Goal: Information Seeking & Learning: Learn about a topic

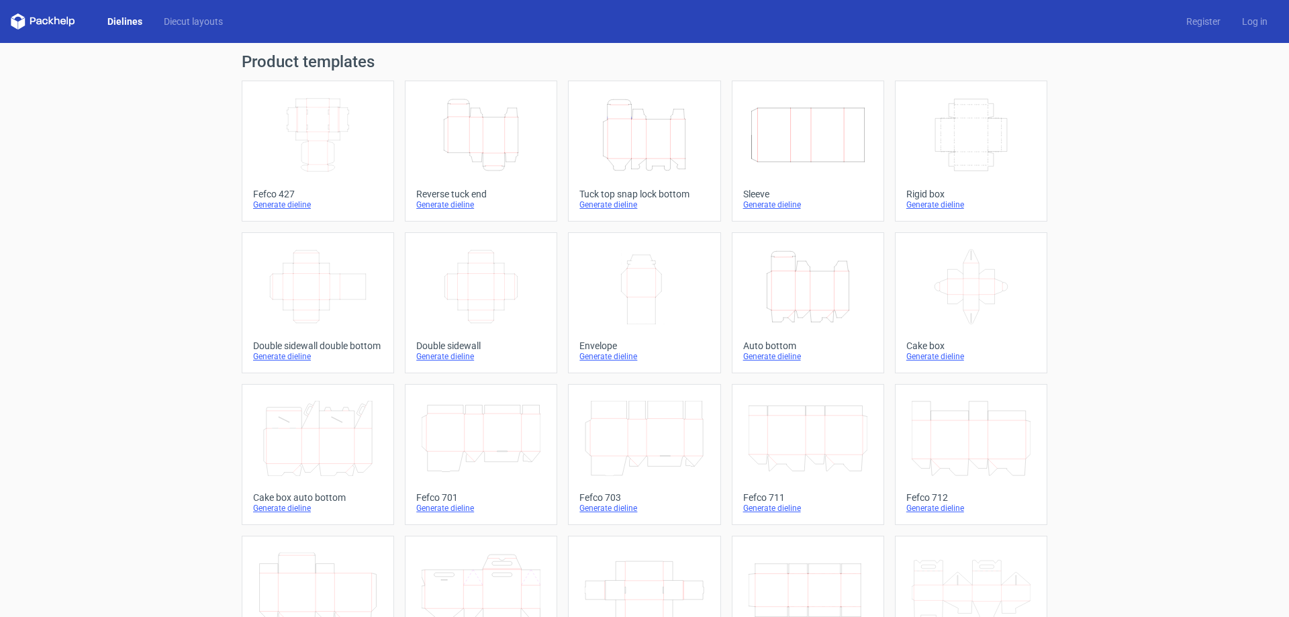
click at [479, 126] on icon "Height Depth Width" at bounding box center [481, 134] width 119 height 75
click at [449, 161] on icon "Height Depth Width" at bounding box center [481, 134] width 119 height 75
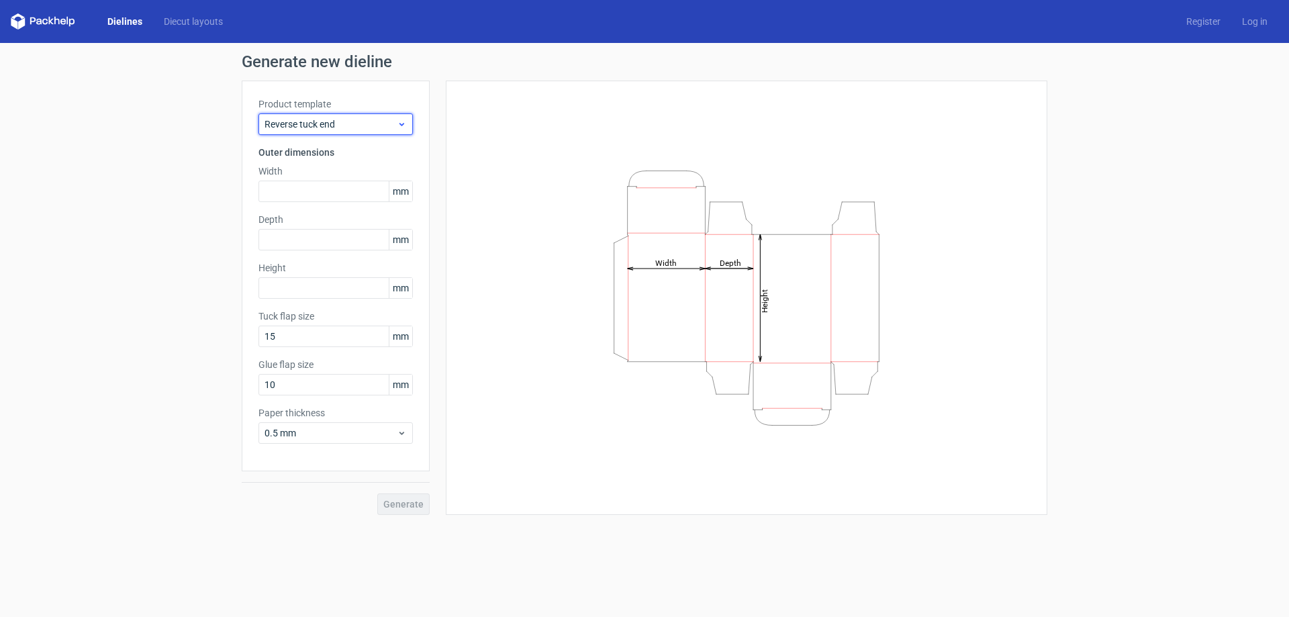
click at [342, 132] on div "Reverse tuck end" at bounding box center [335, 123] width 154 height 21
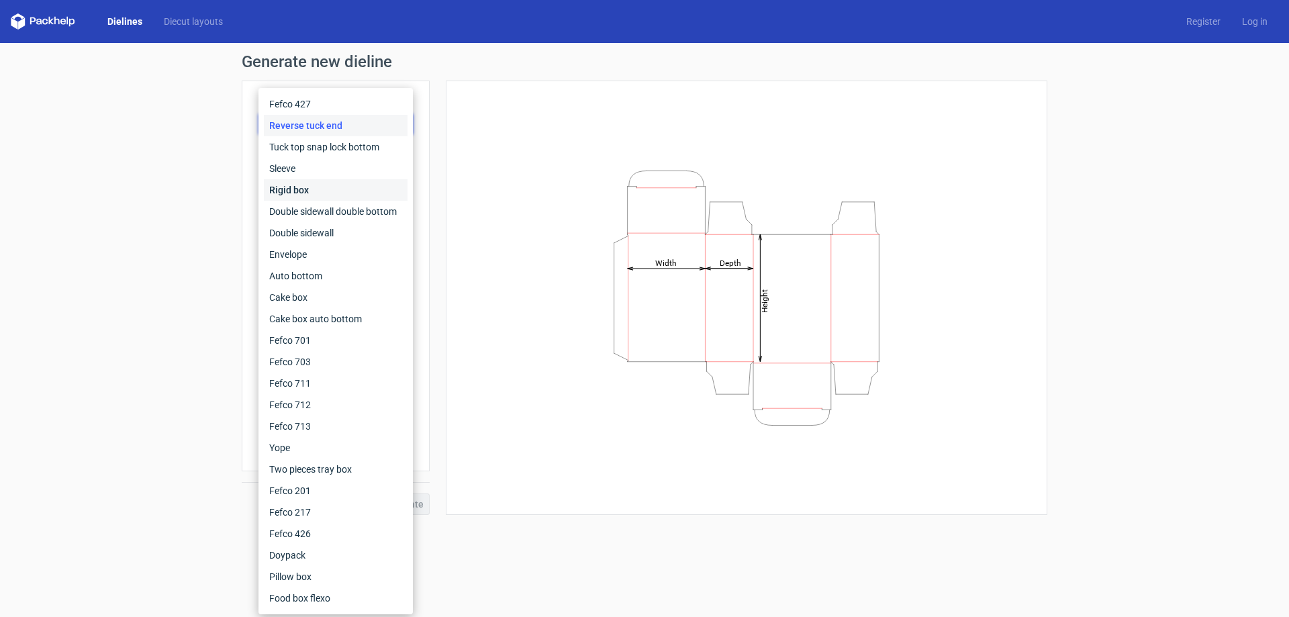
click at [303, 192] on div "Rigid box" at bounding box center [336, 189] width 144 height 21
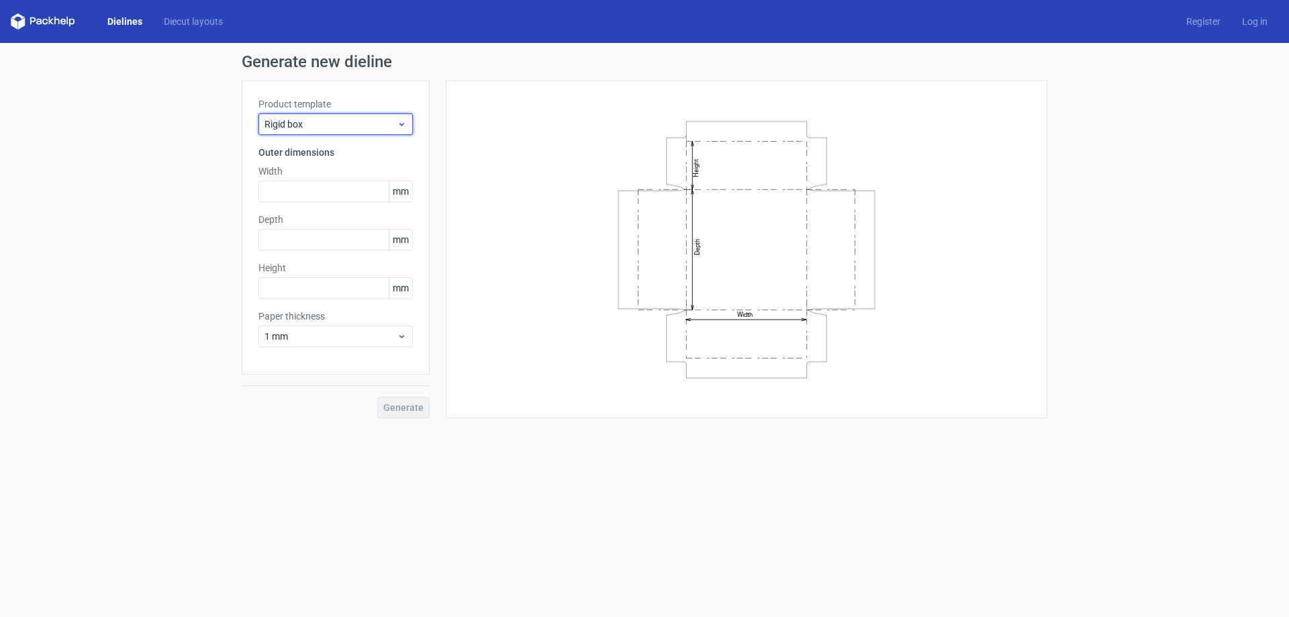
click at [297, 122] on span "Rigid box" at bounding box center [330, 123] width 132 height 13
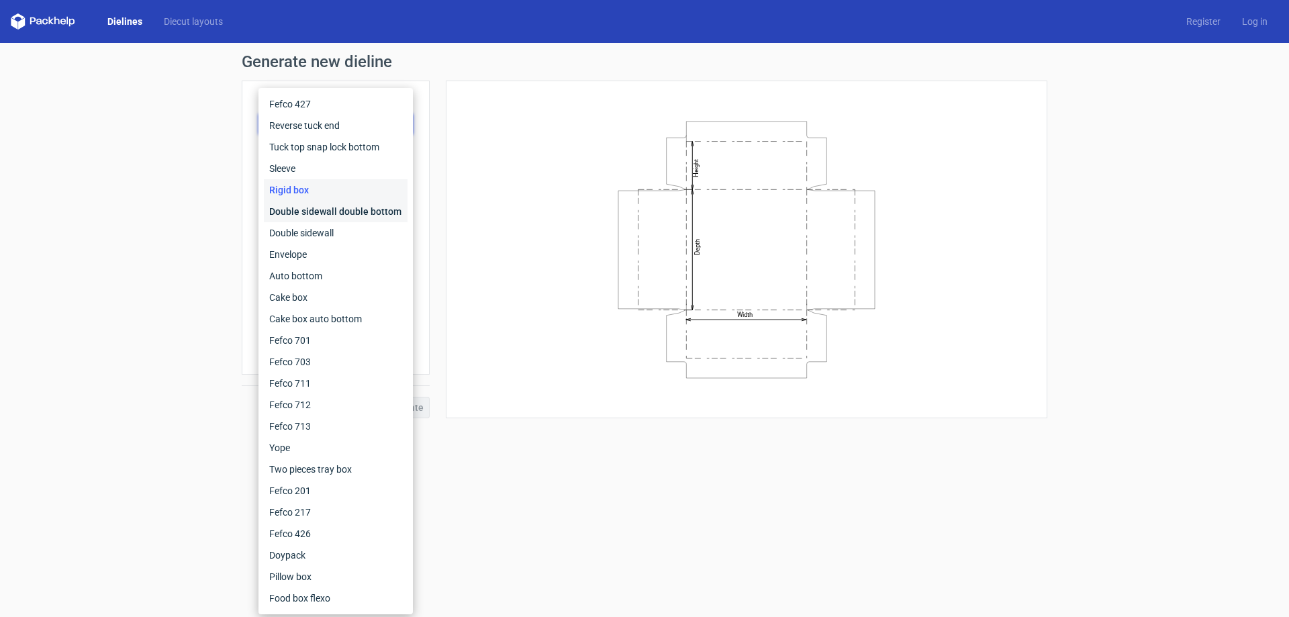
click at [297, 203] on div "Double sidewall double bottom" at bounding box center [336, 211] width 144 height 21
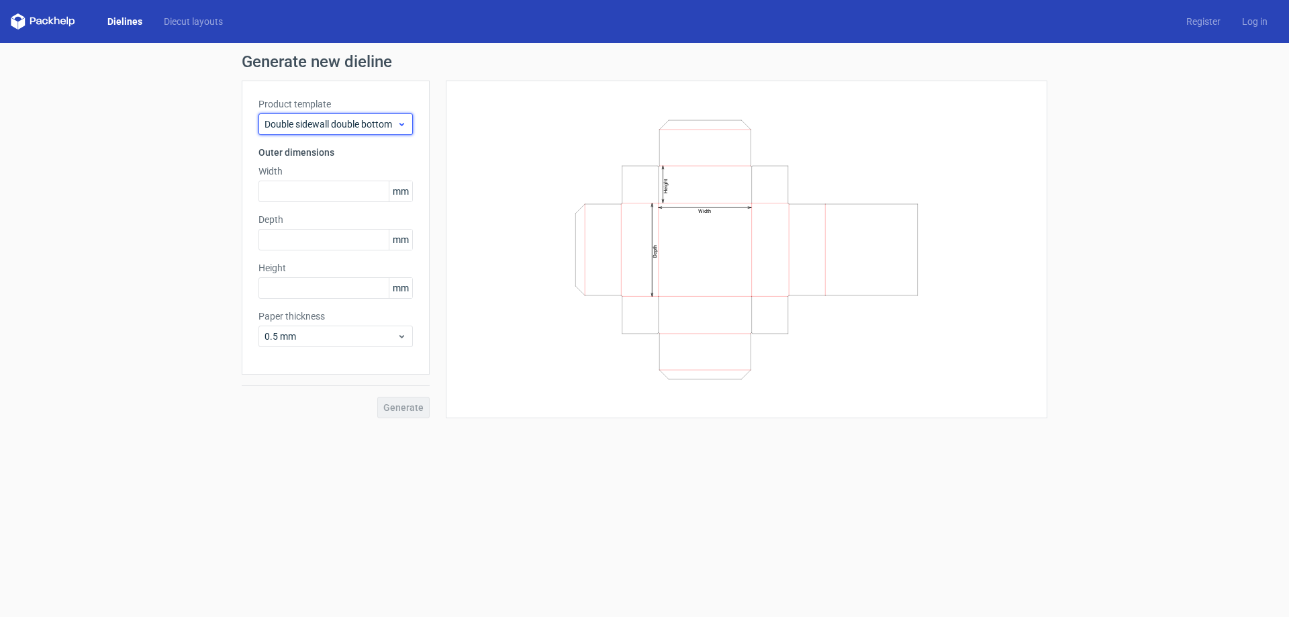
click at [353, 122] on span "Double sidewall double bottom" at bounding box center [330, 123] width 132 height 13
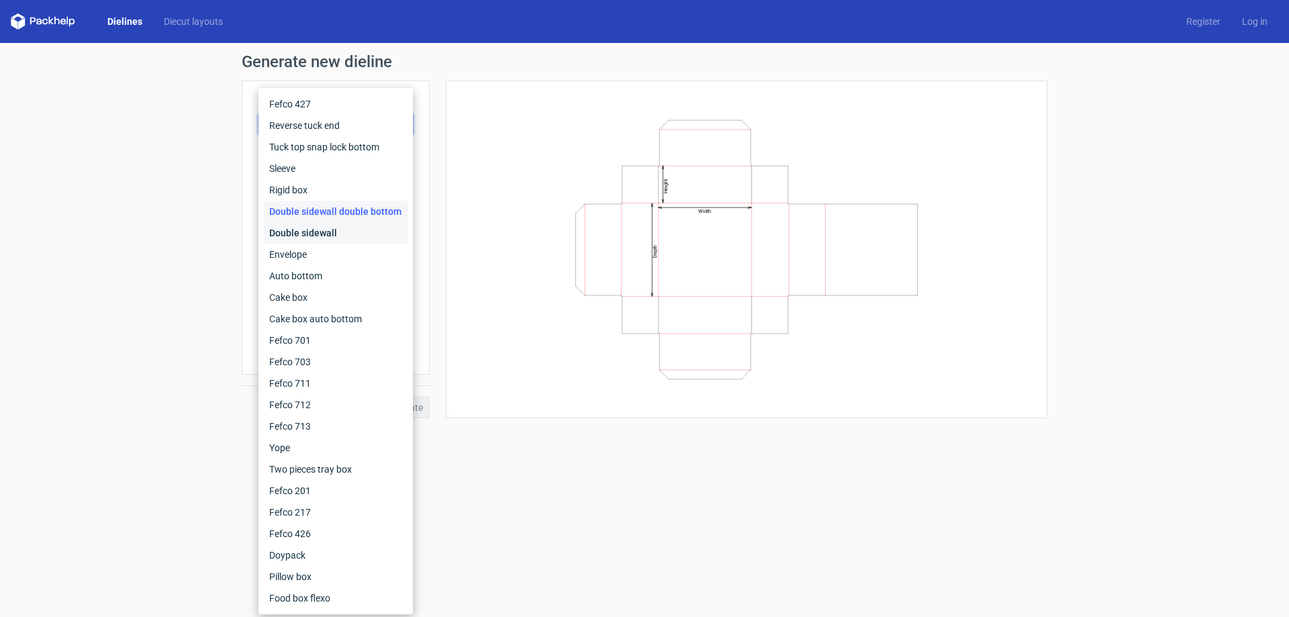
click at [324, 236] on div "Double sidewall" at bounding box center [336, 232] width 144 height 21
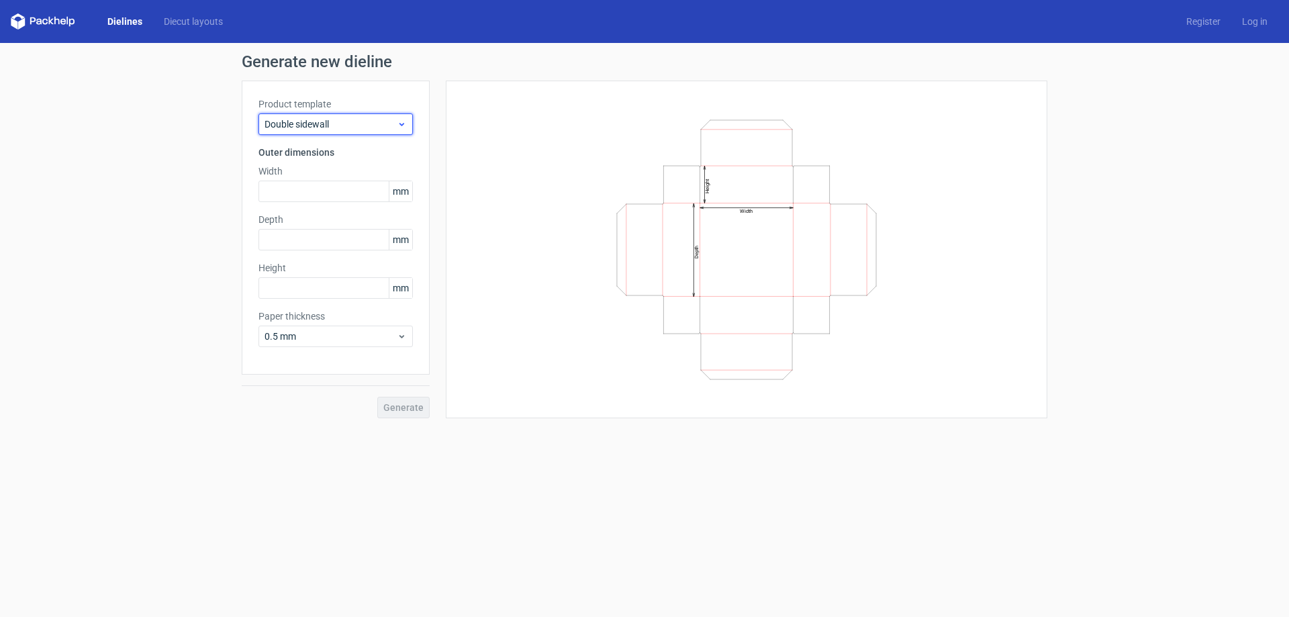
click at [363, 122] on span "Double sidewall" at bounding box center [330, 123] width 132 height 13
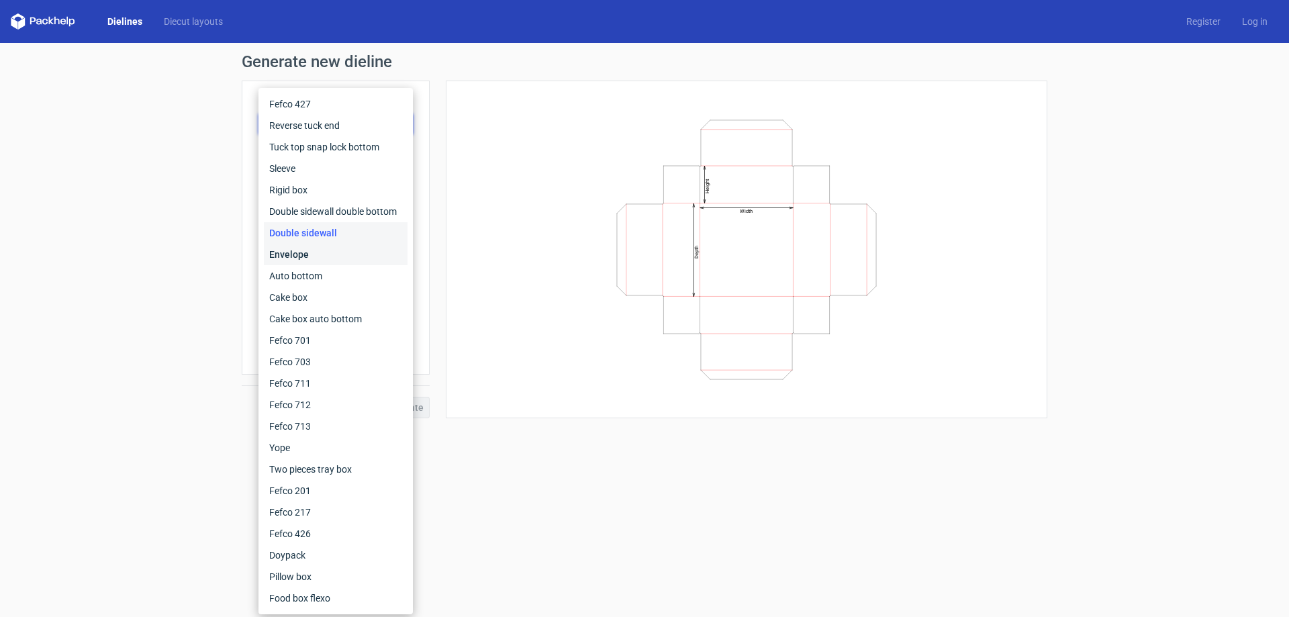
click at [337, 250] on div "Envelope" at bounding box center [336, 254] width 144 height 21
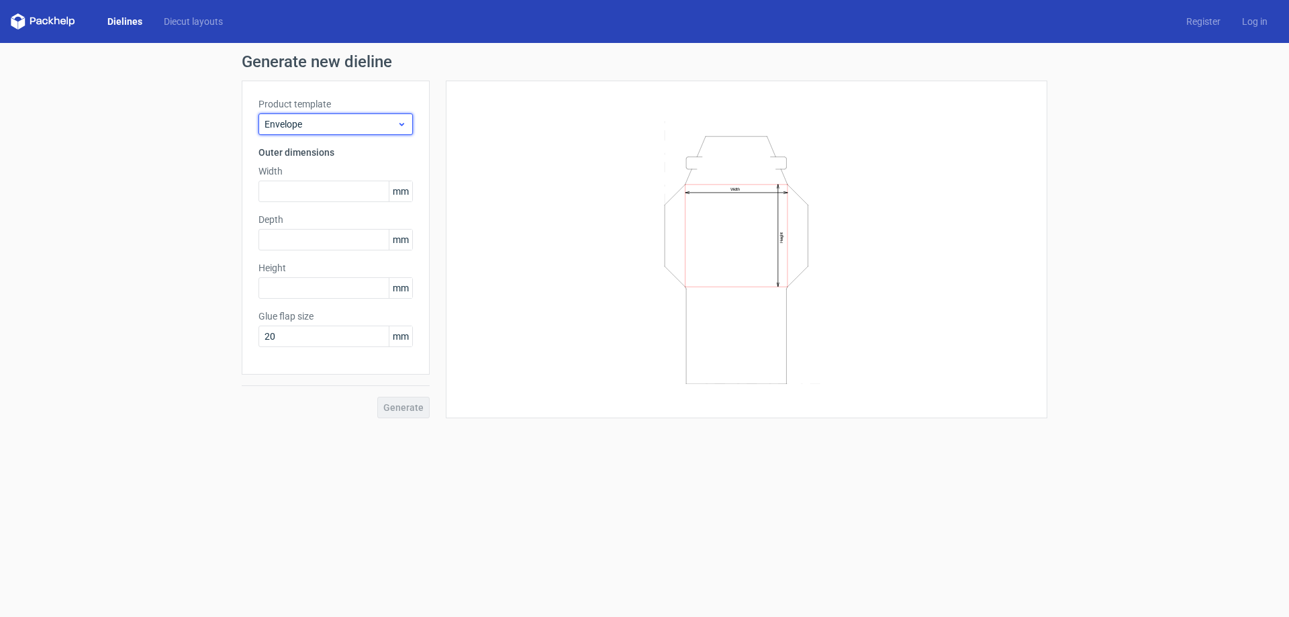
click at [346, 123] on span "Envelope" at bounding box center [330, 123] width 132 height 13
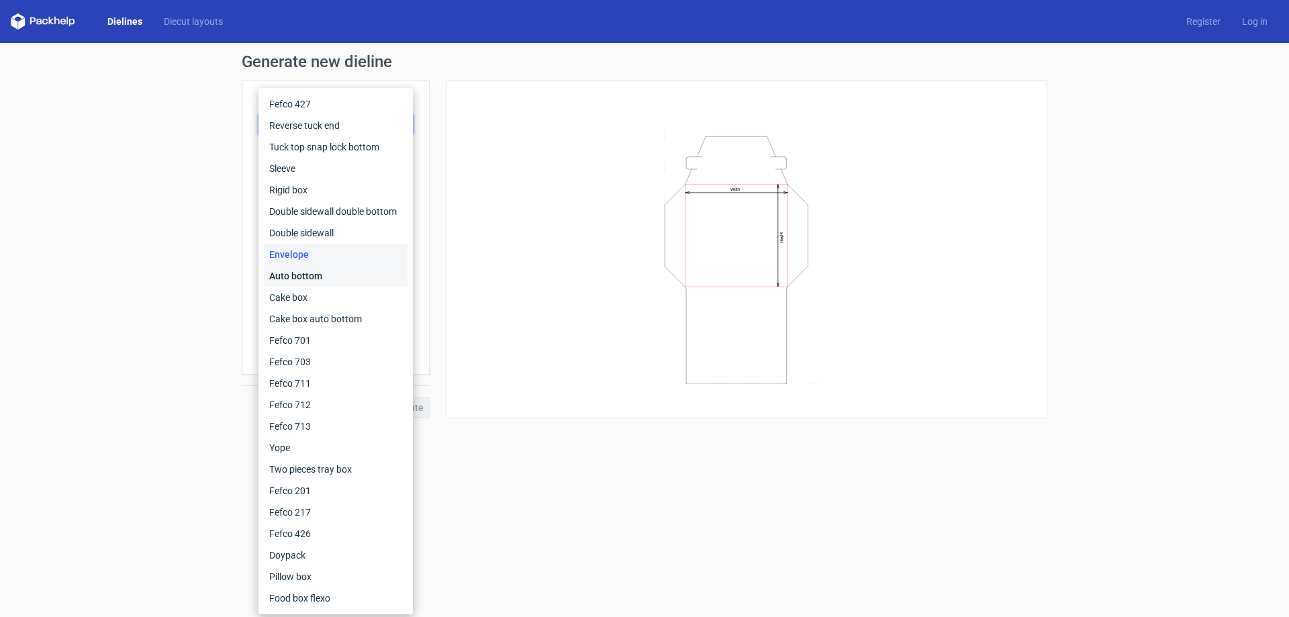
click at [308, 269] on div "Auto bottom" at bounding box center [336, 275] width 144 height 21
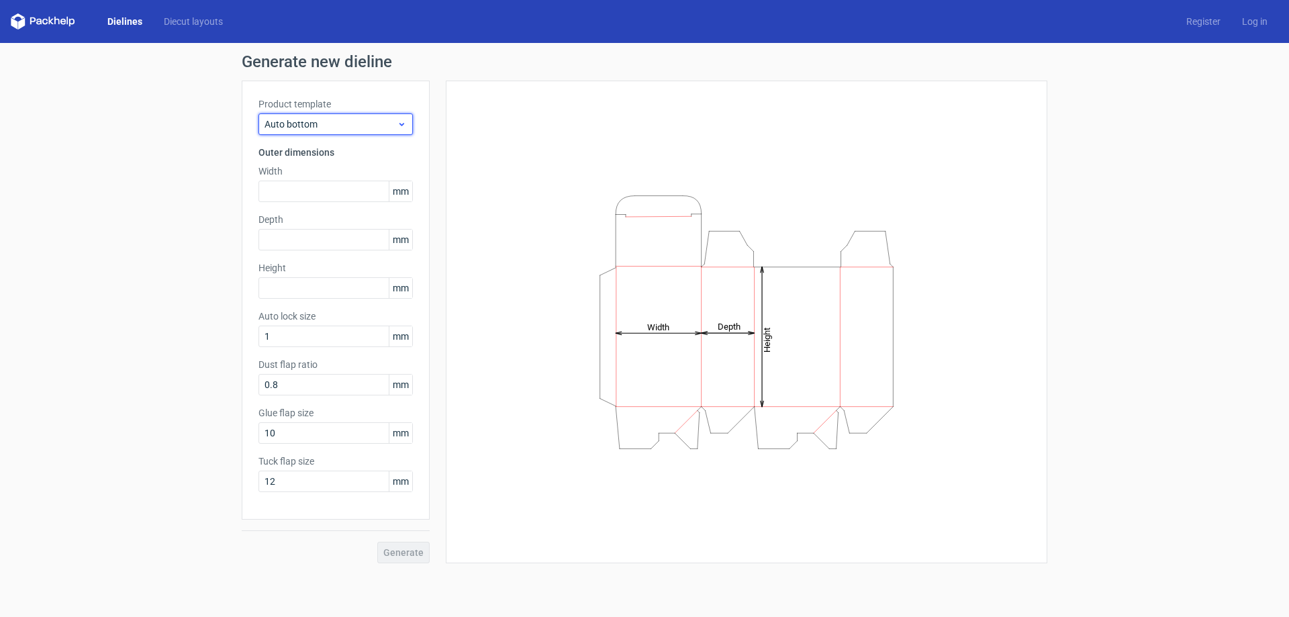
click at [365, 115] on div "Auto bottom" at bounding box center [335, 123] width 154 height 21
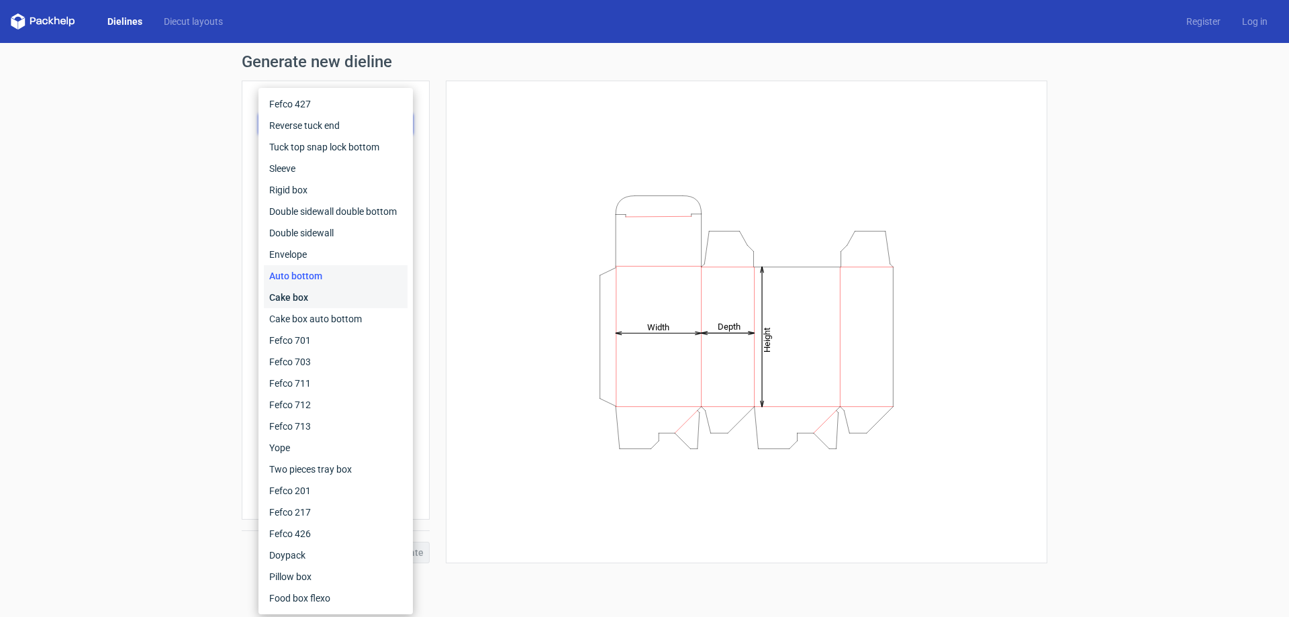
click at [311, 295] on div "Cake box" at bounding box center [336, 297] width 144 height 21
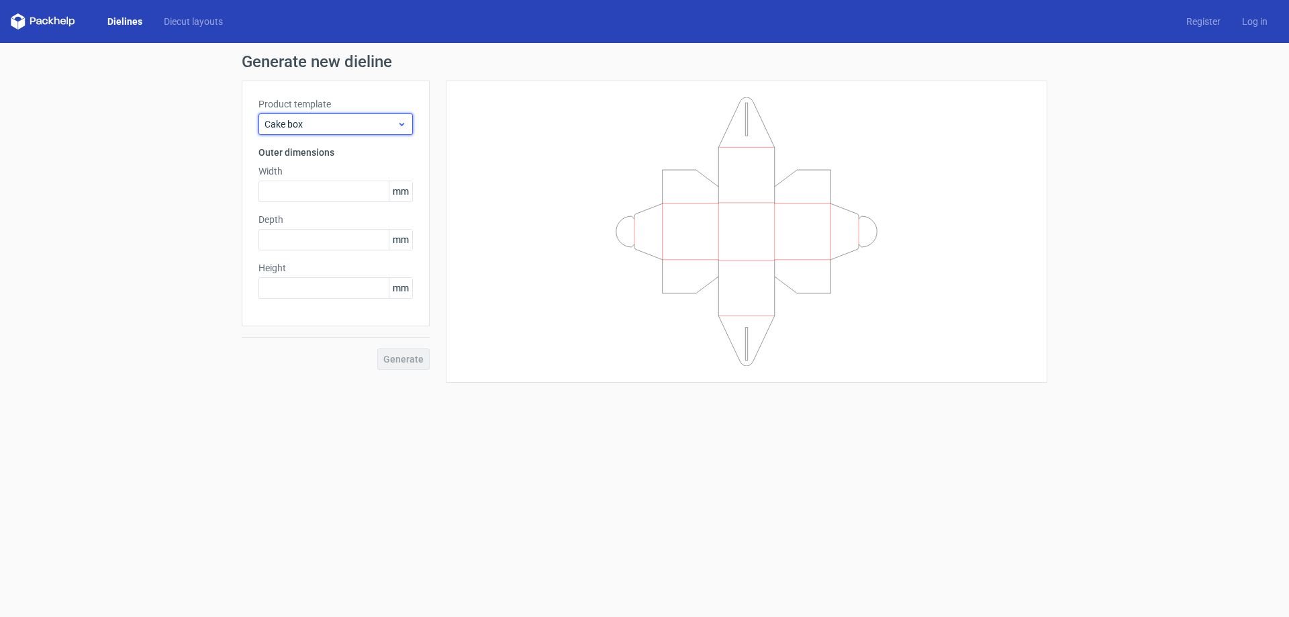
click at [356, 121] on span "Cake box" at bounding box center [330, 123] width 132 height 13
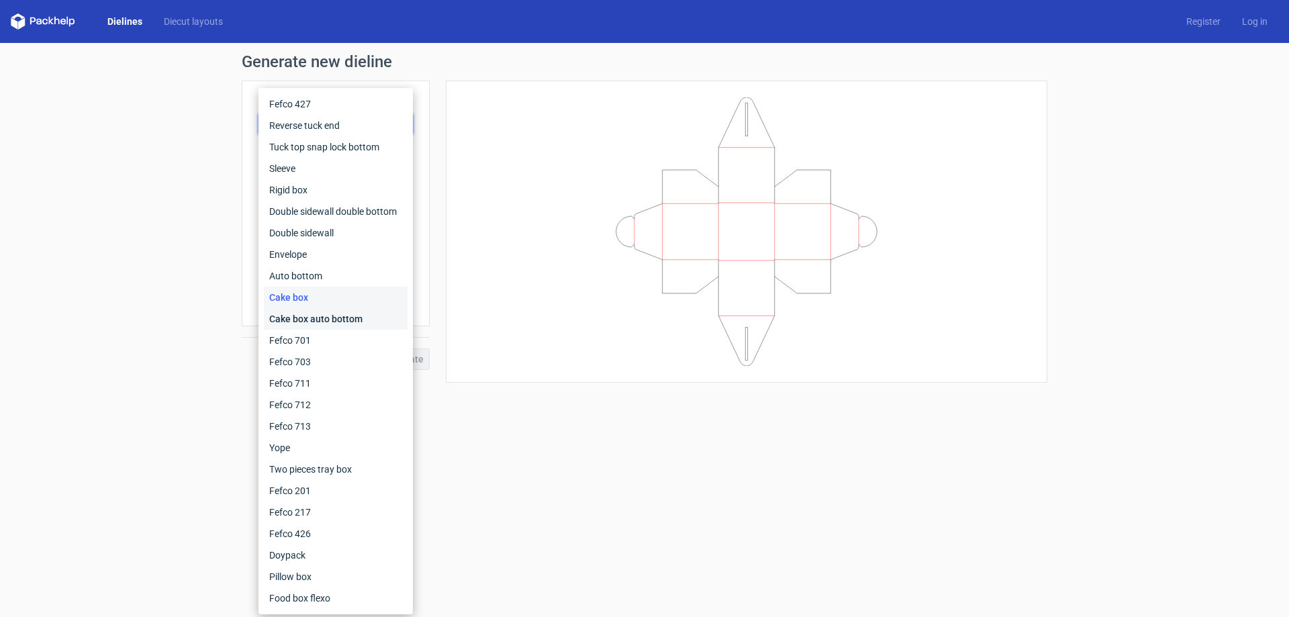
click at [303, 321] on div "Cake box auto bottom" at bounding box center [336, 318] width 144 height 21
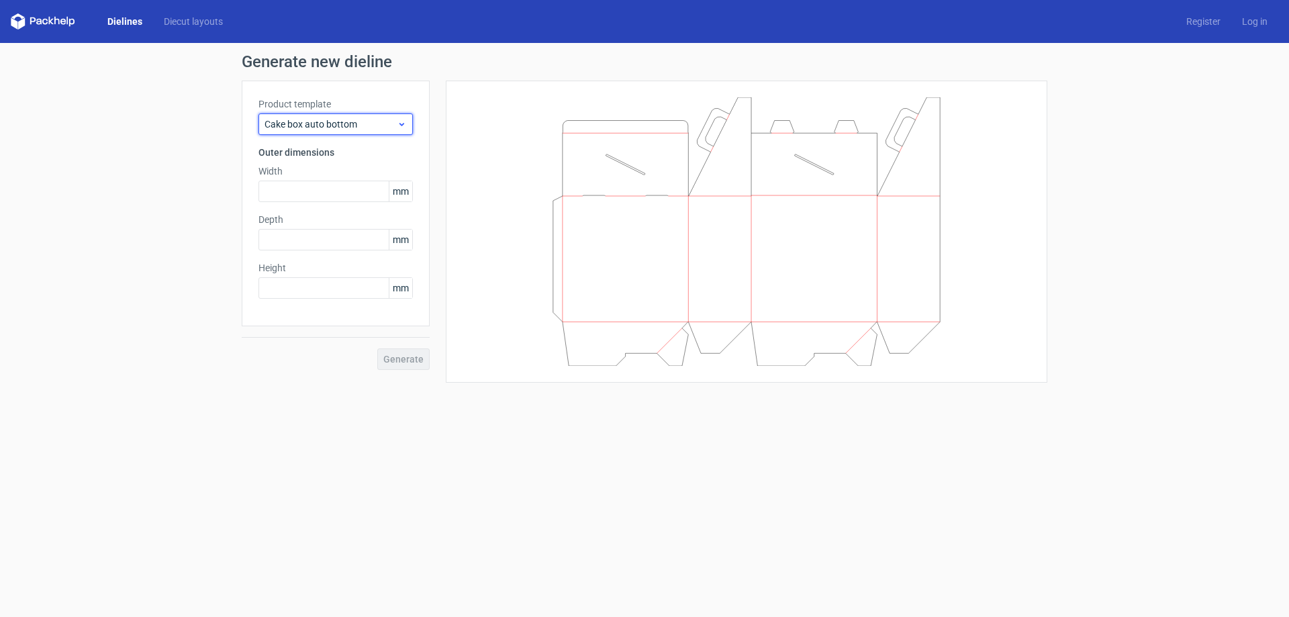
click at [353, 125] on span "Cake box auto bottom" at bounding box center [330, 123] width 132 height 13
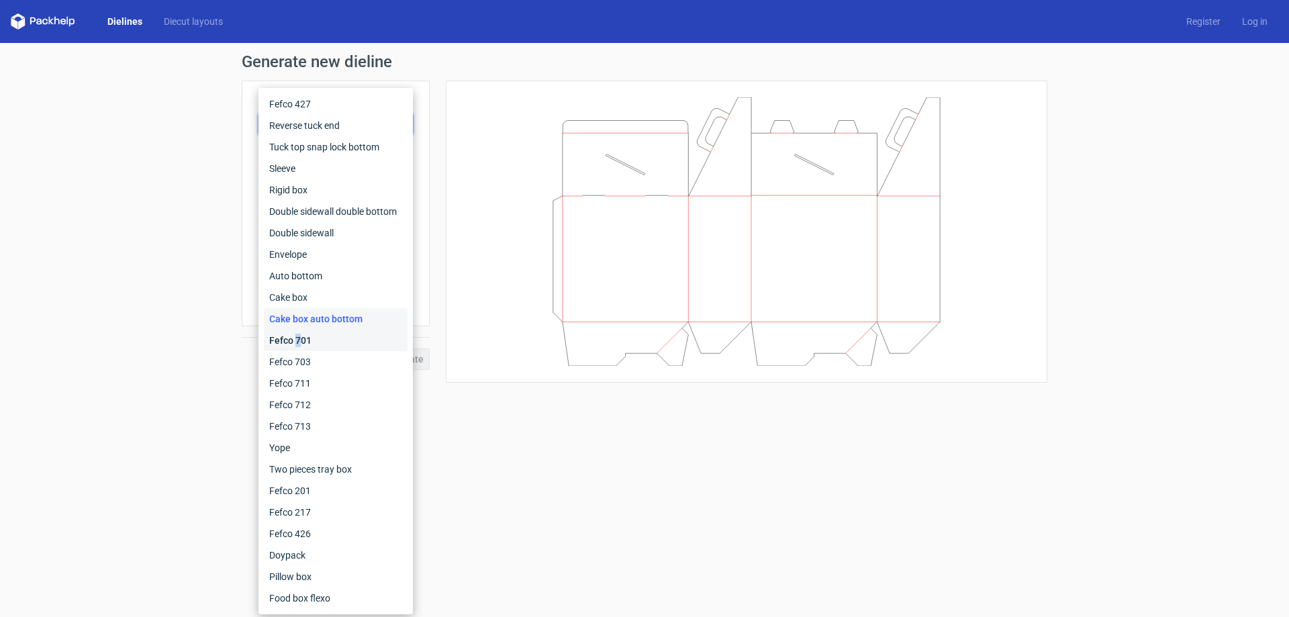
click at [297, 336] on div "Fefco 701" at bounding box center [336, 340] width 144 height 21
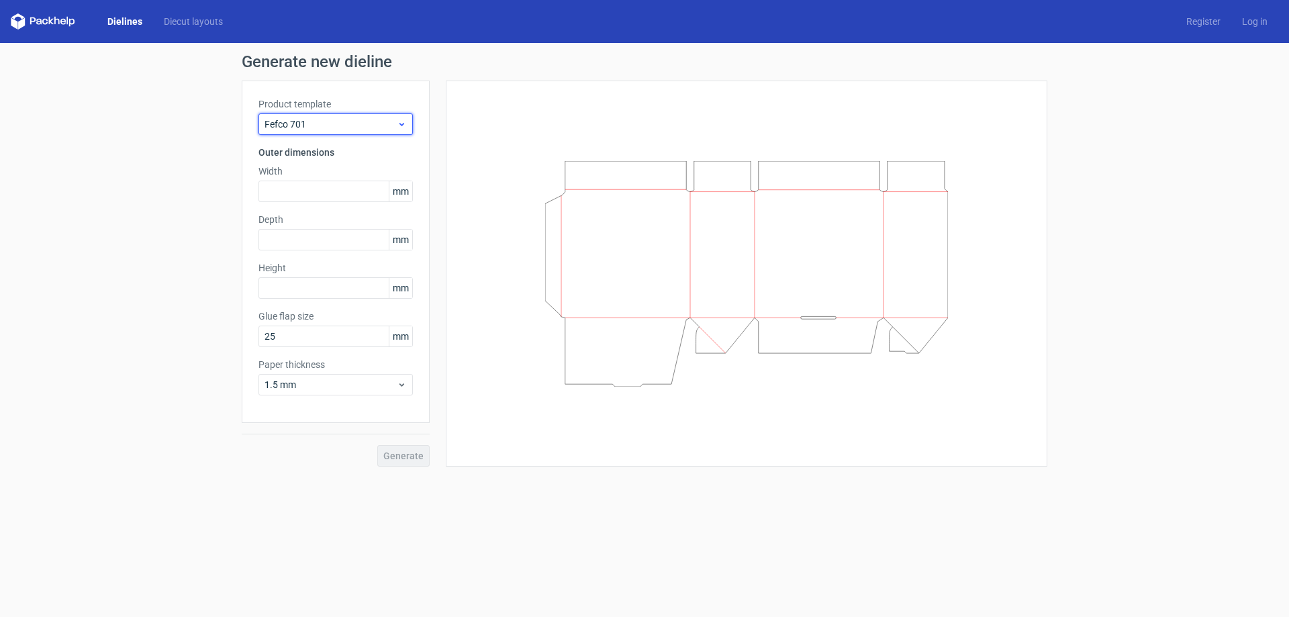
click at [348, 128] on span "Fefco 701" at bounding box center [330, 123] width 132 height 13
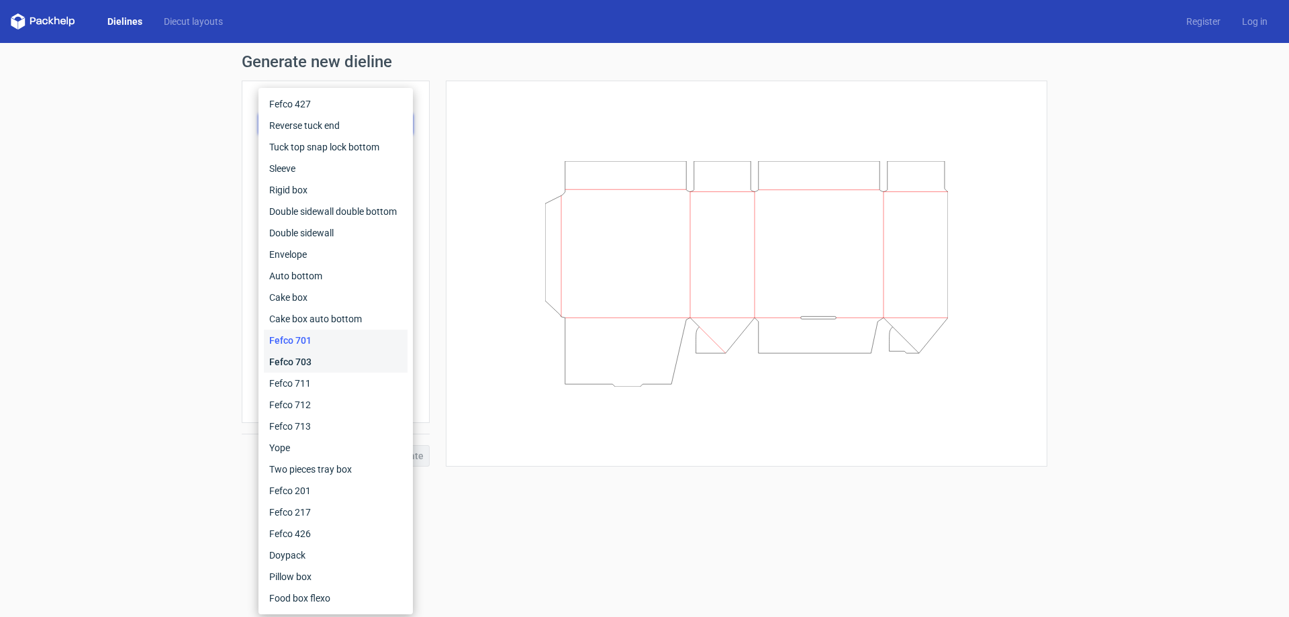
click at [315, 355] on div "Fefco 703" at bounding box center [336, 361] width 144 height 21
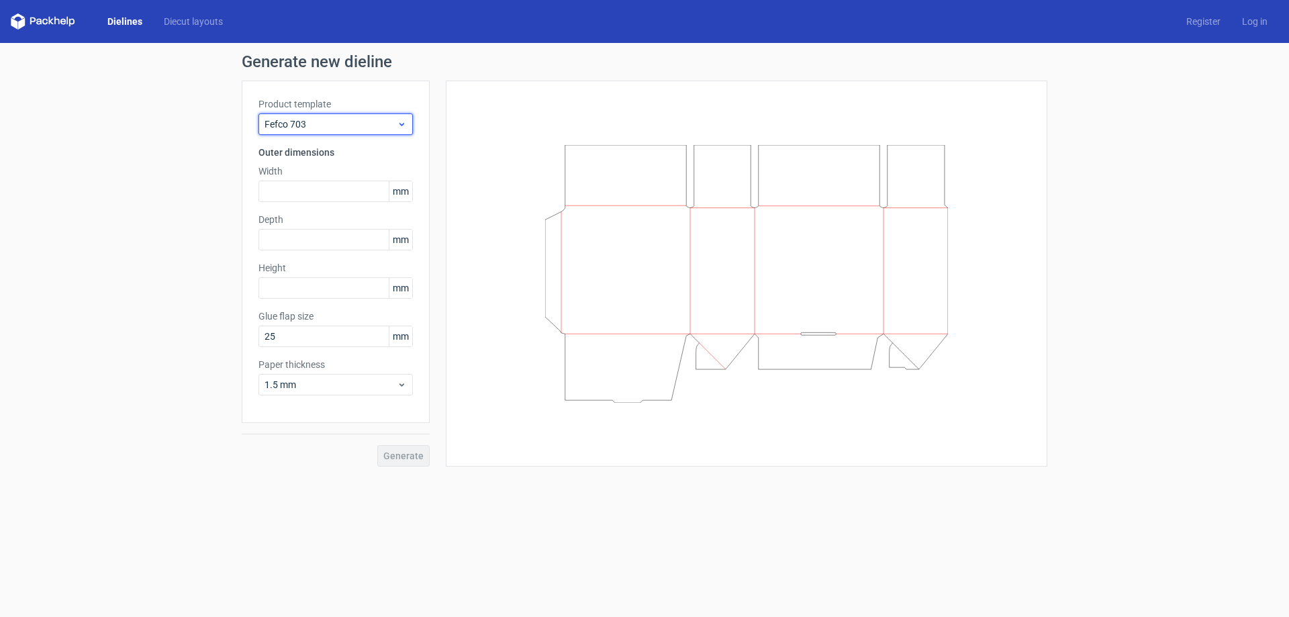
click at [336, 129] on span "Fefco 703" at bounding box center [330, 123] width 132 height 13
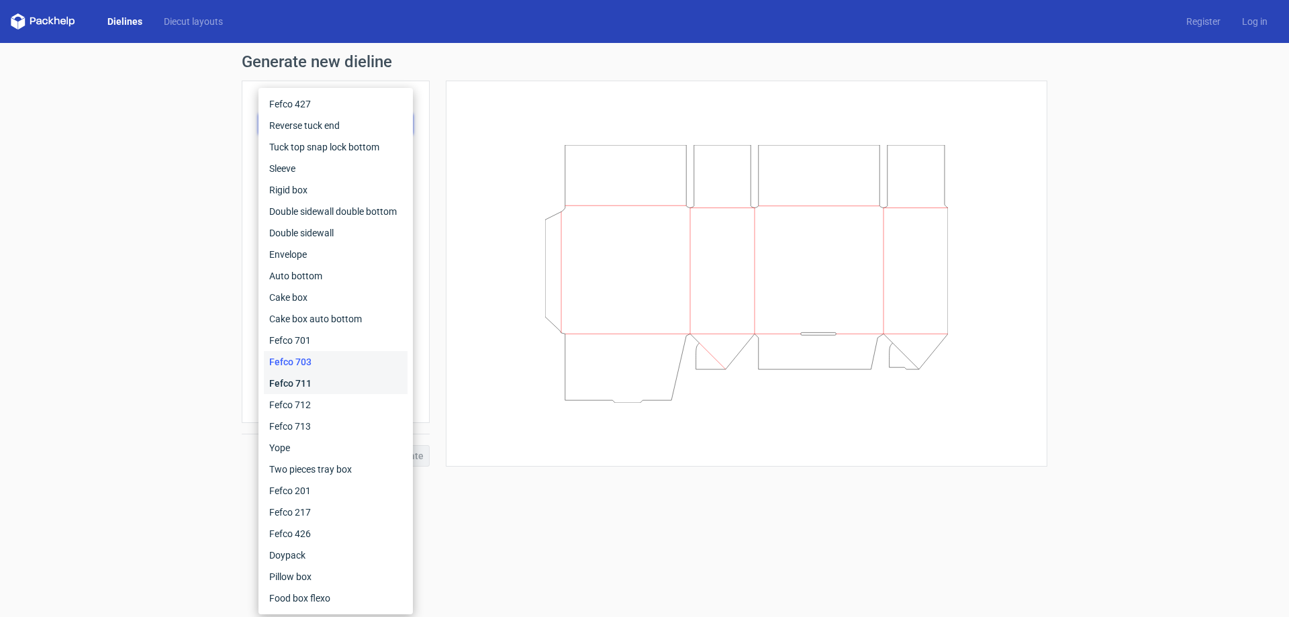
click at [311, 393] on div "Fefco 711" at bounding box center [336, 383] width 144 height 21
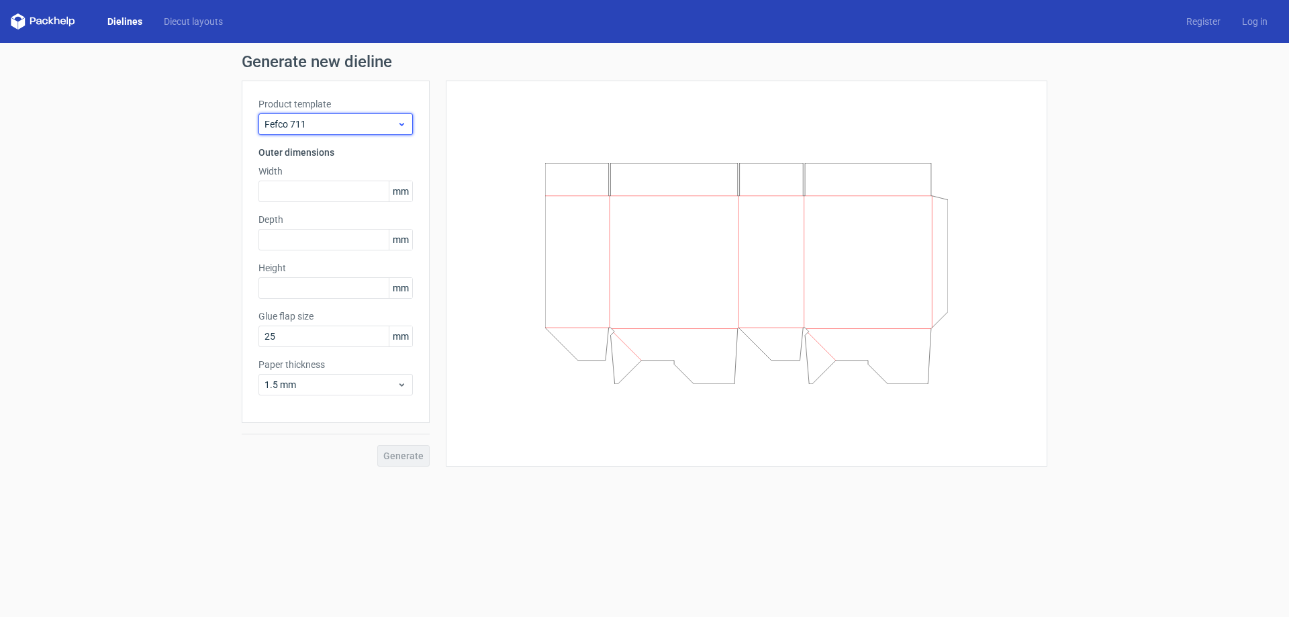
click at [355, 121] on span "Fefco 711" at bounding box center [330, 123] width 132 height 13
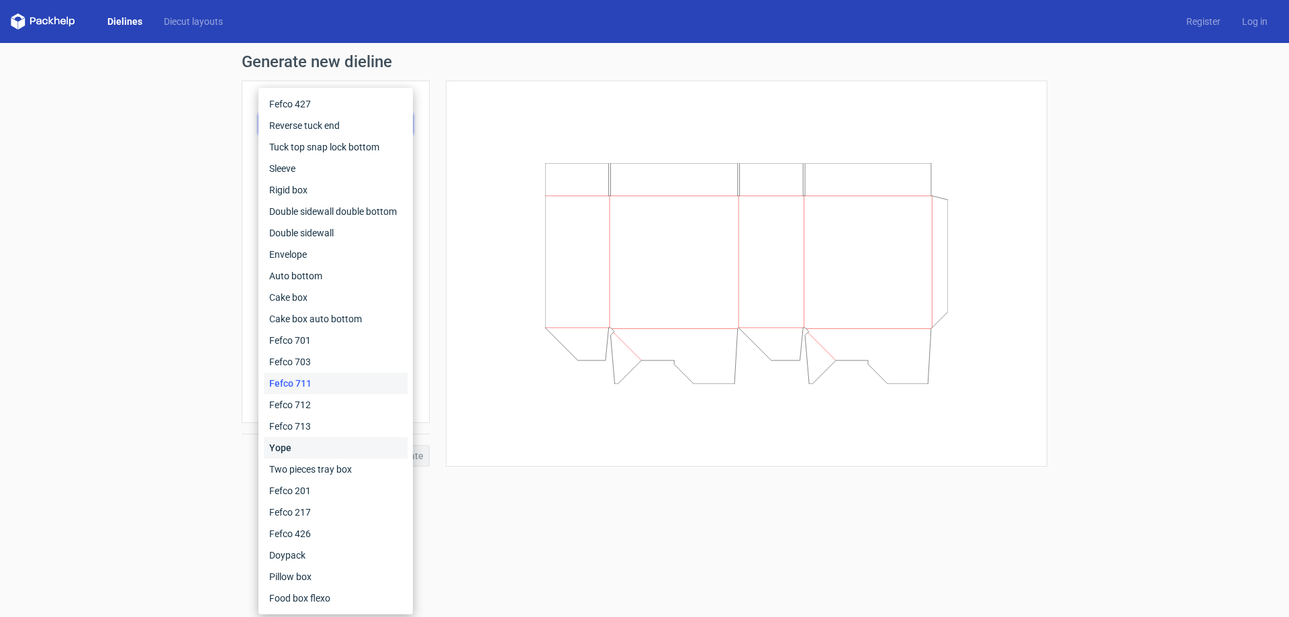
click at [303, 444] on div "Yope" at bounding box center [336, 447] width 144 height 21
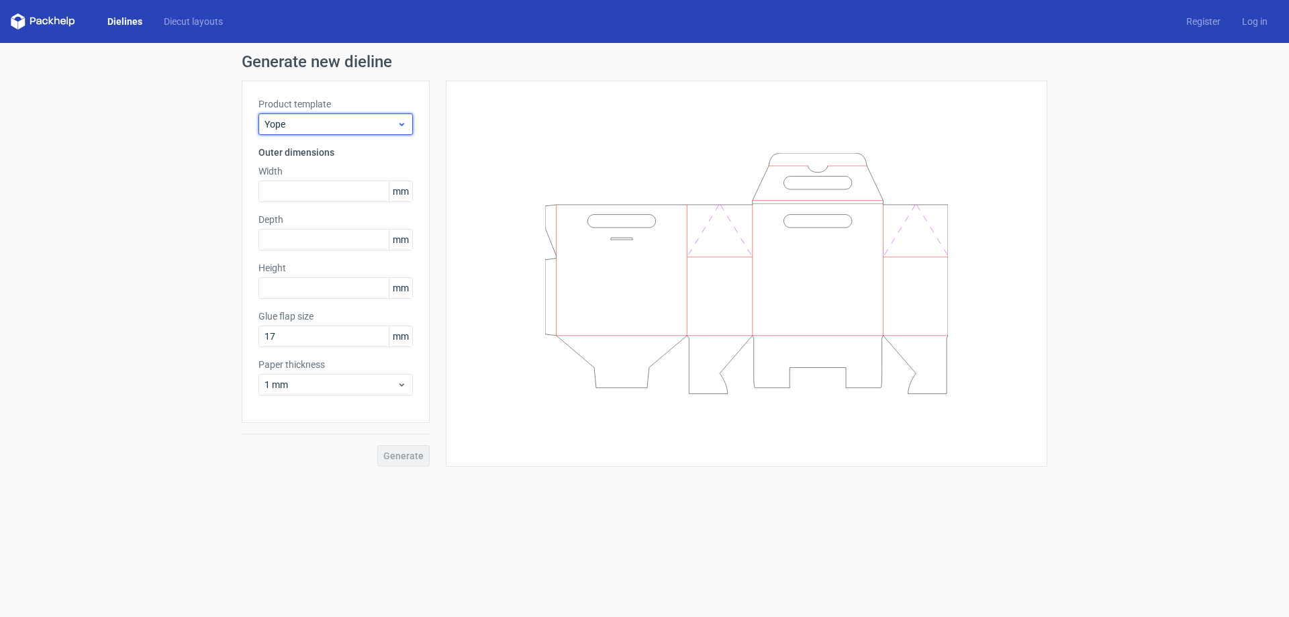
click at [311, 130] on span "Yope" at bounding box center [330, 123] width 132 height 13
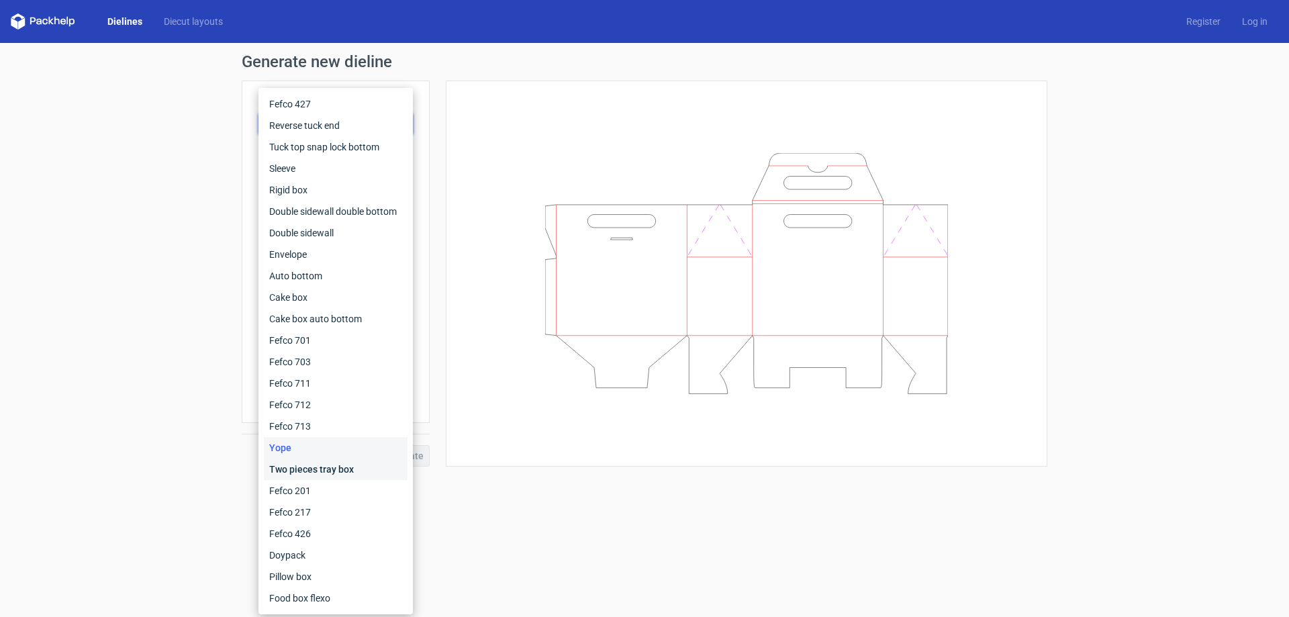
click at [320, 469] on div "Two pieces tray box" at bounding box center [336, 469] width 144 height 21
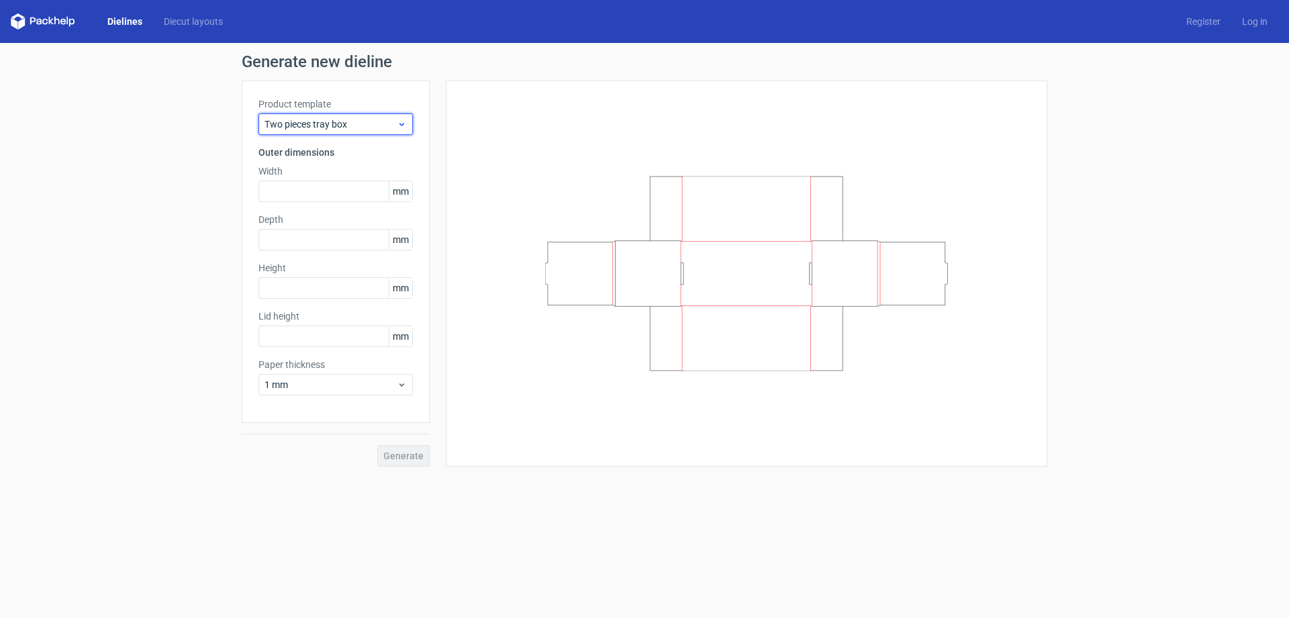
click at [324, 117] on span "Two pieces tray box" at bounding box center [330, 123] width 132 height 13
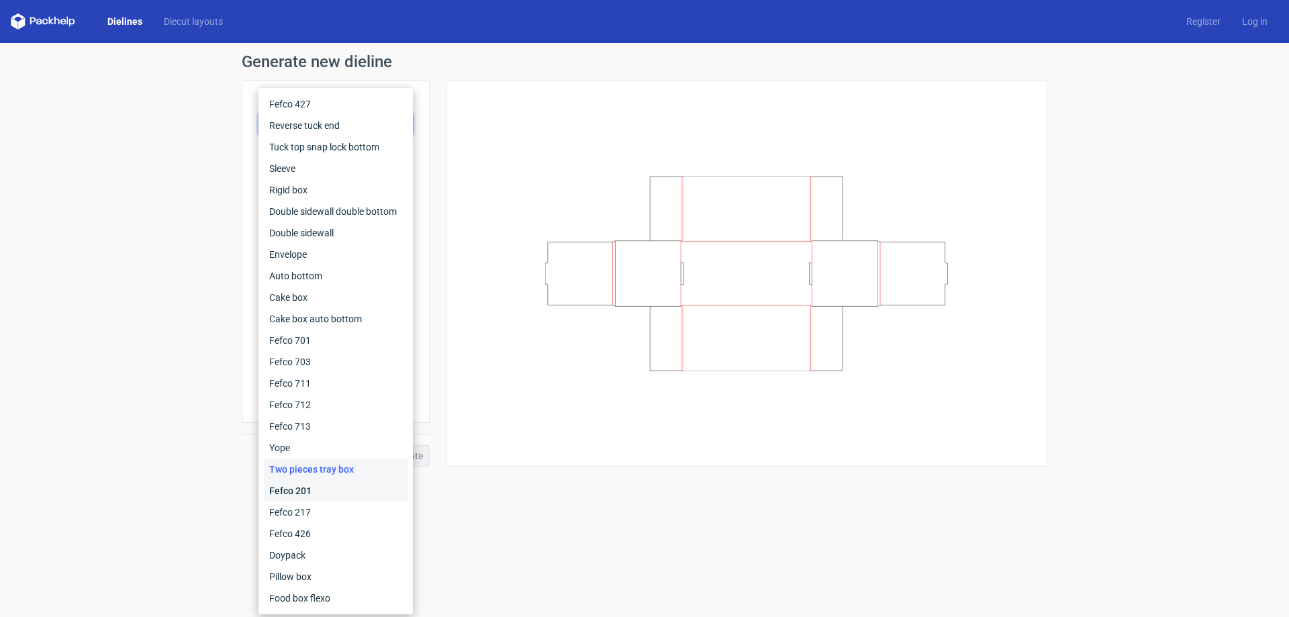
click at [319, 487] on div "Fefco 201" at bounding box center [336, 490] width 144 height 21
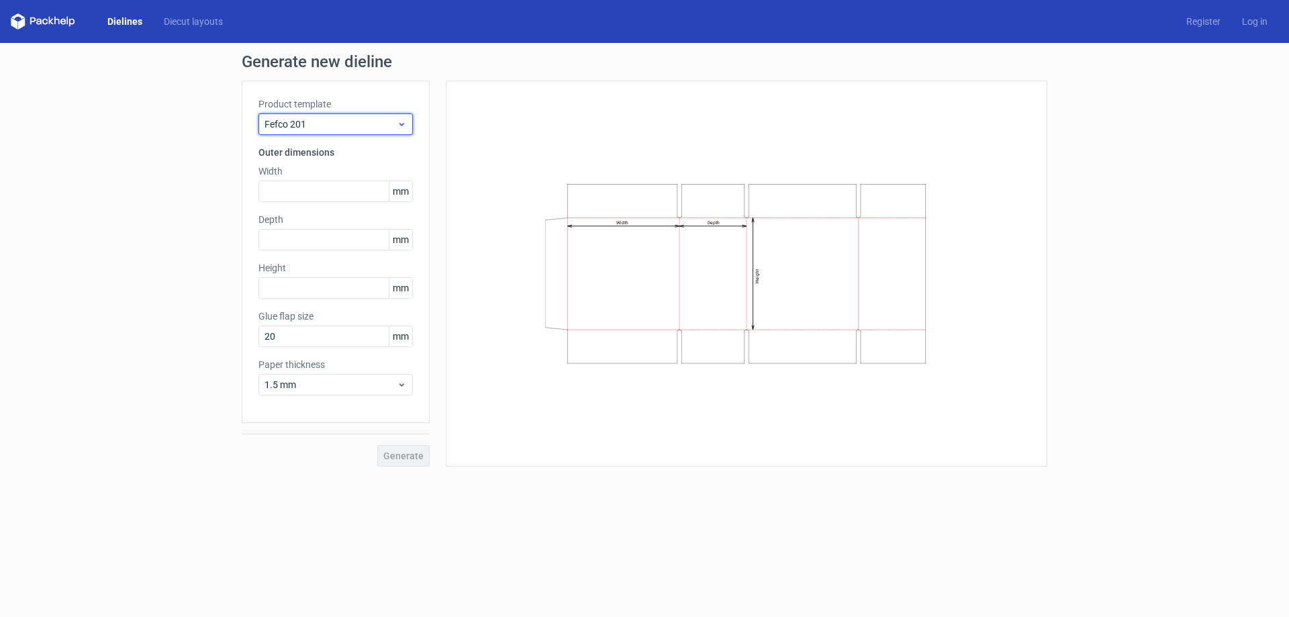
click at [342, 122] on span "Fefco 201" at bounding box center [330, 123] width 132 height 13
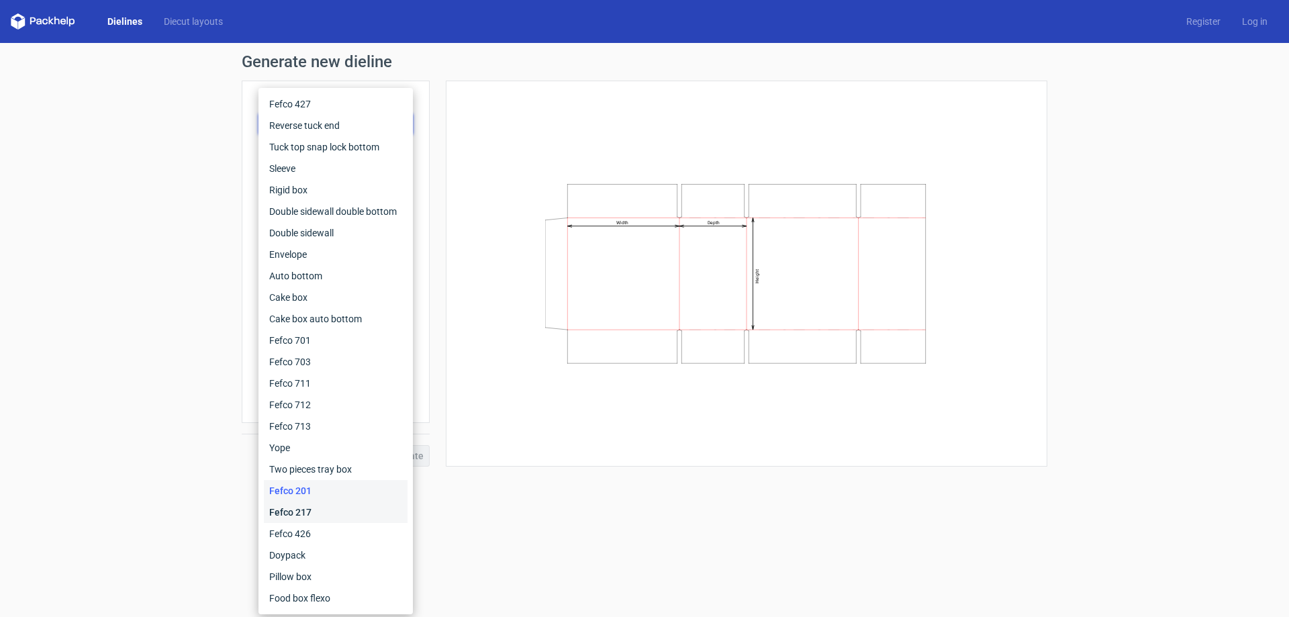
click at [329, 508] on div "Fefco 217" at bounding box center [336, 511] width 144 height 21
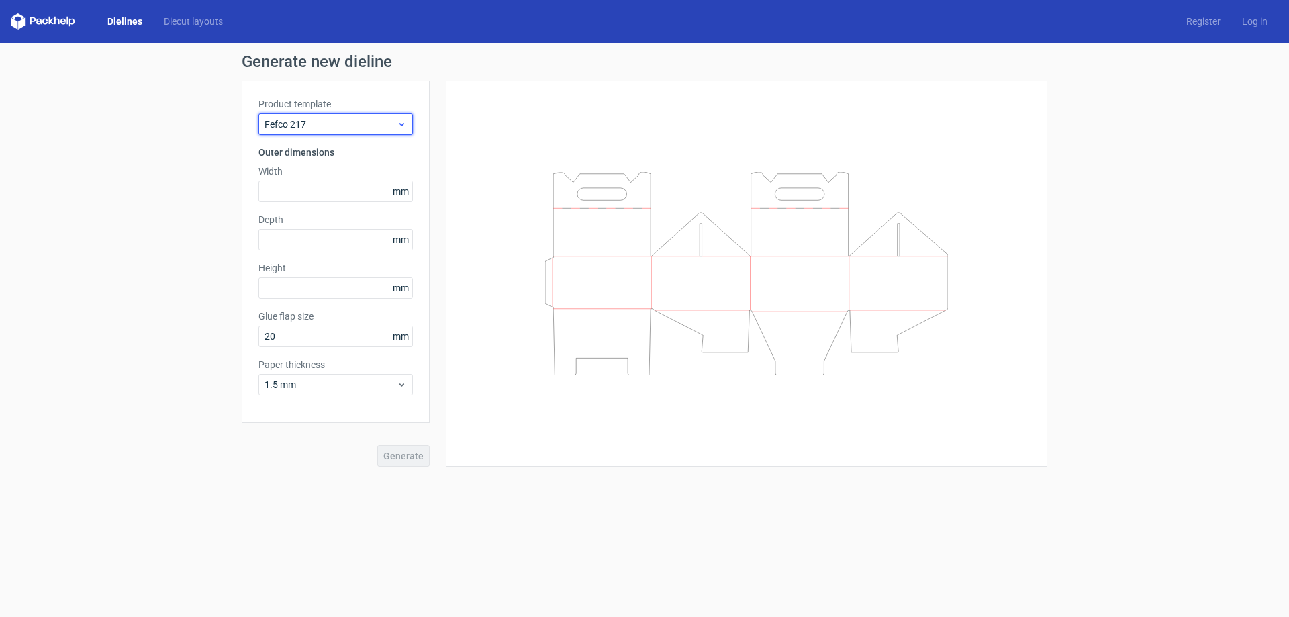
click at [320, 129] on span "Fefco 217" at bounding box center [330, 123] width 132 height 13
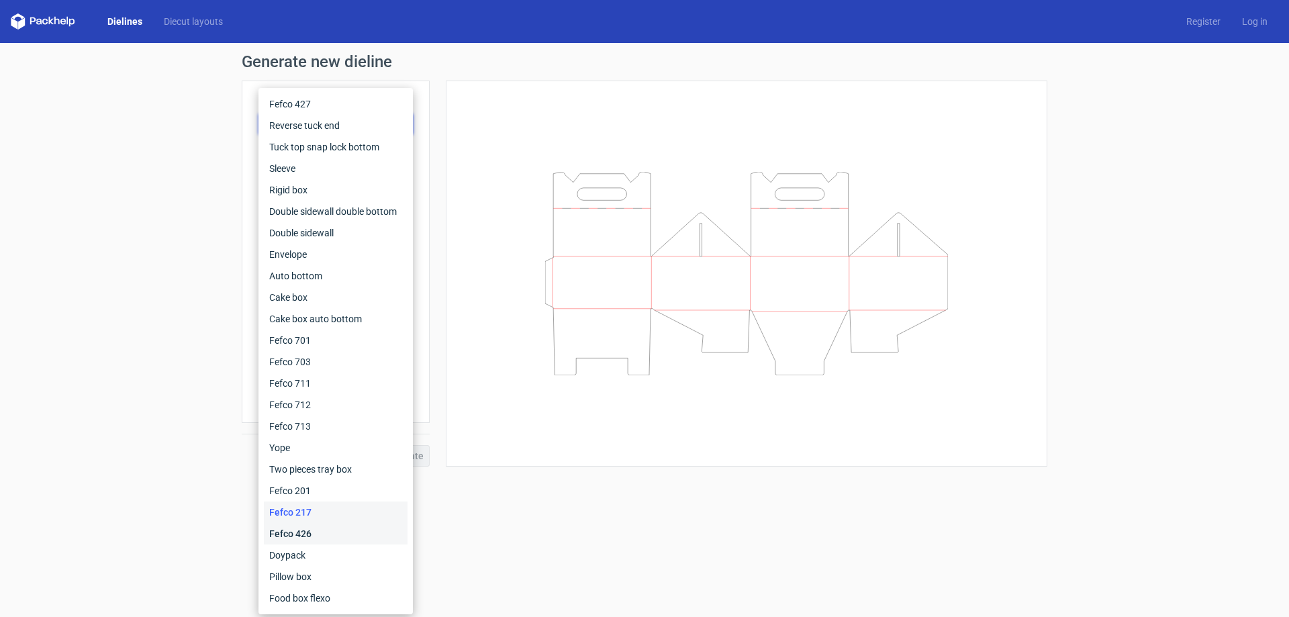
click at [311, 529] on div "Fefco 426" at bounding box center [336, 533] width 144 height 21
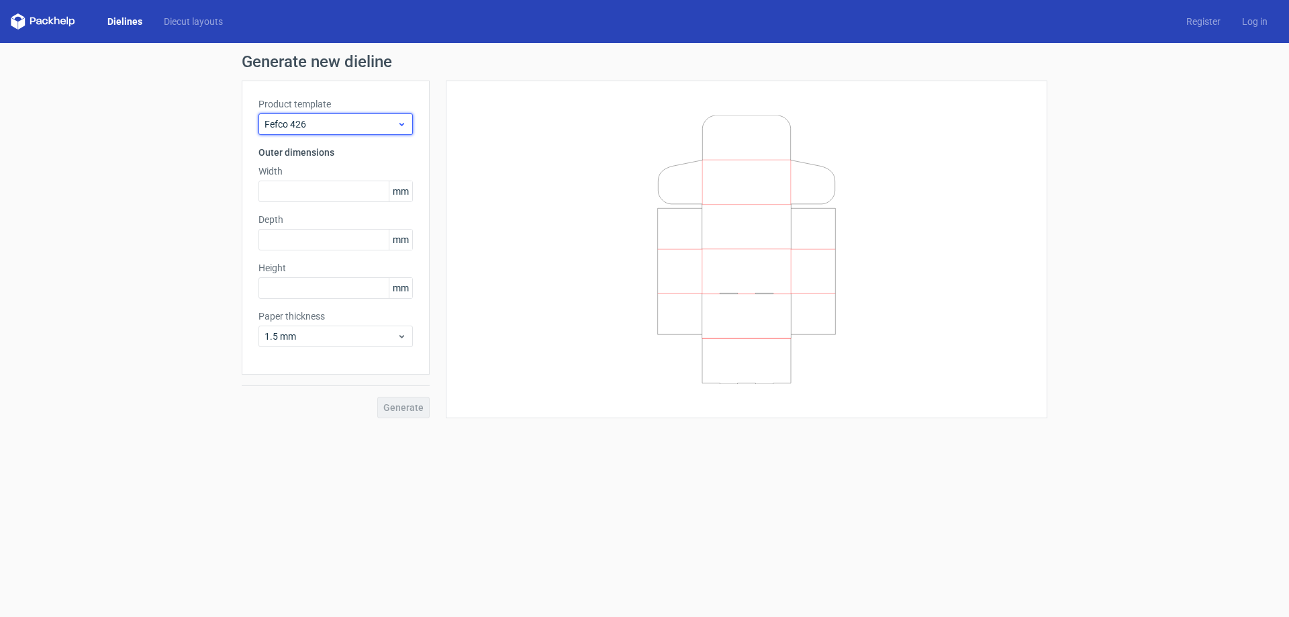
click at [324, 123] on span "Fefco 426" at bounding box center [330, 123] width 132 height 13
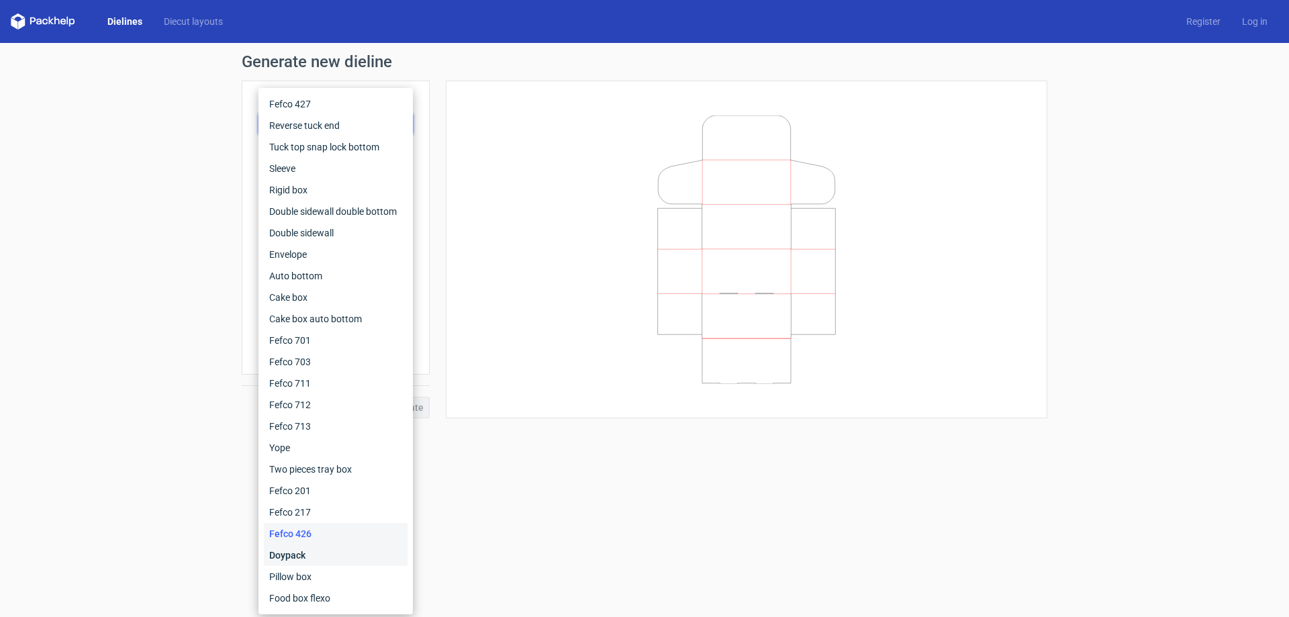
click at [324, 551] on div "Doypack" at bounding box center [336, 554] width 144 height 21
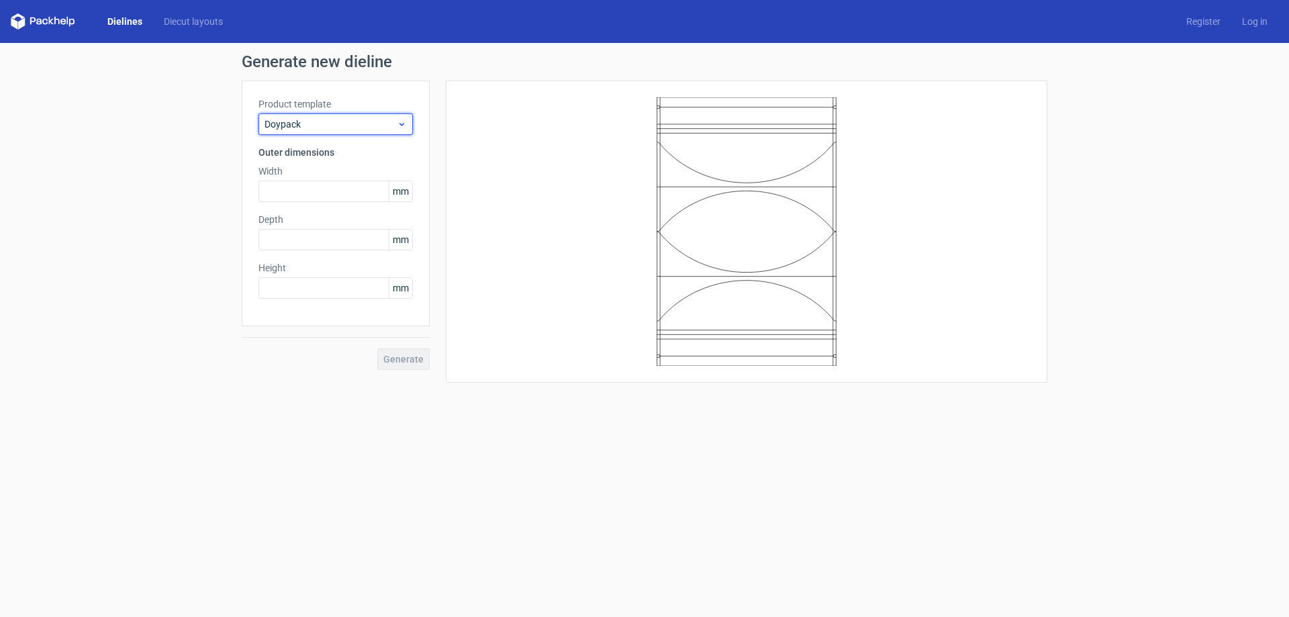
click at [334, 123] on span "Doypack" at bounding box center [330, 123] width 132 height 13
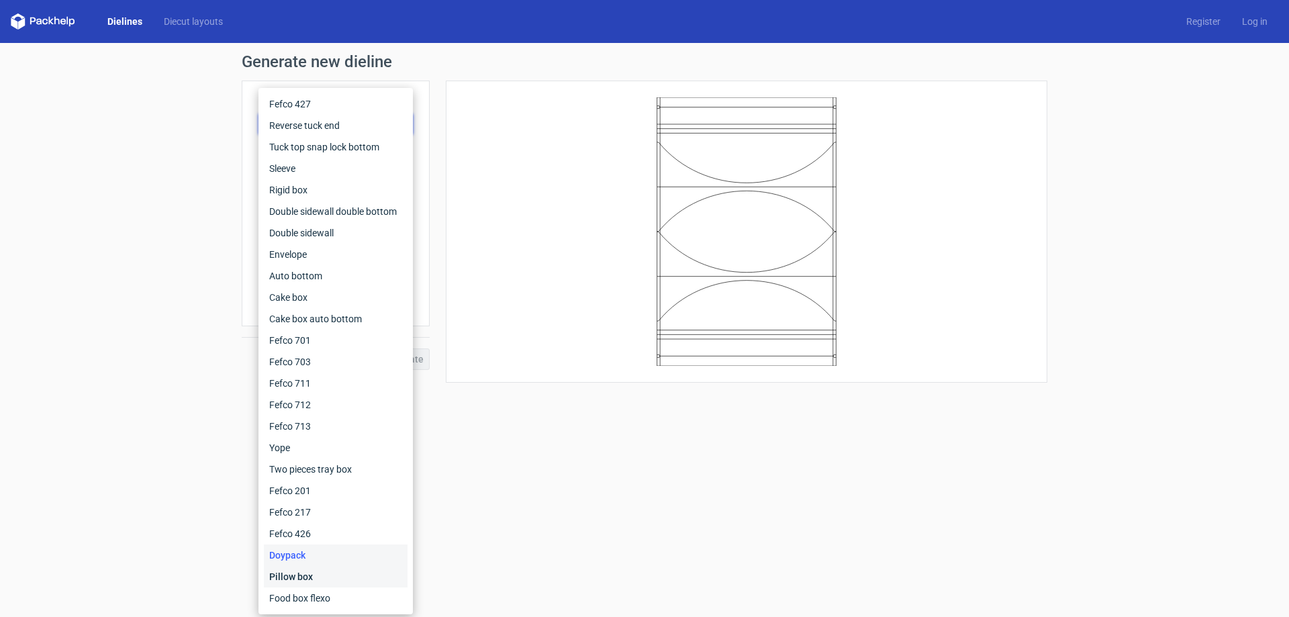
drag, startPoint x: 315, startPoint y: 574, endPoint x: 317, endPoint y: 563, distance: 10.9
click at [316, 575] on div "Pillow box" at bounding box center [336, 576] width 144 height 21
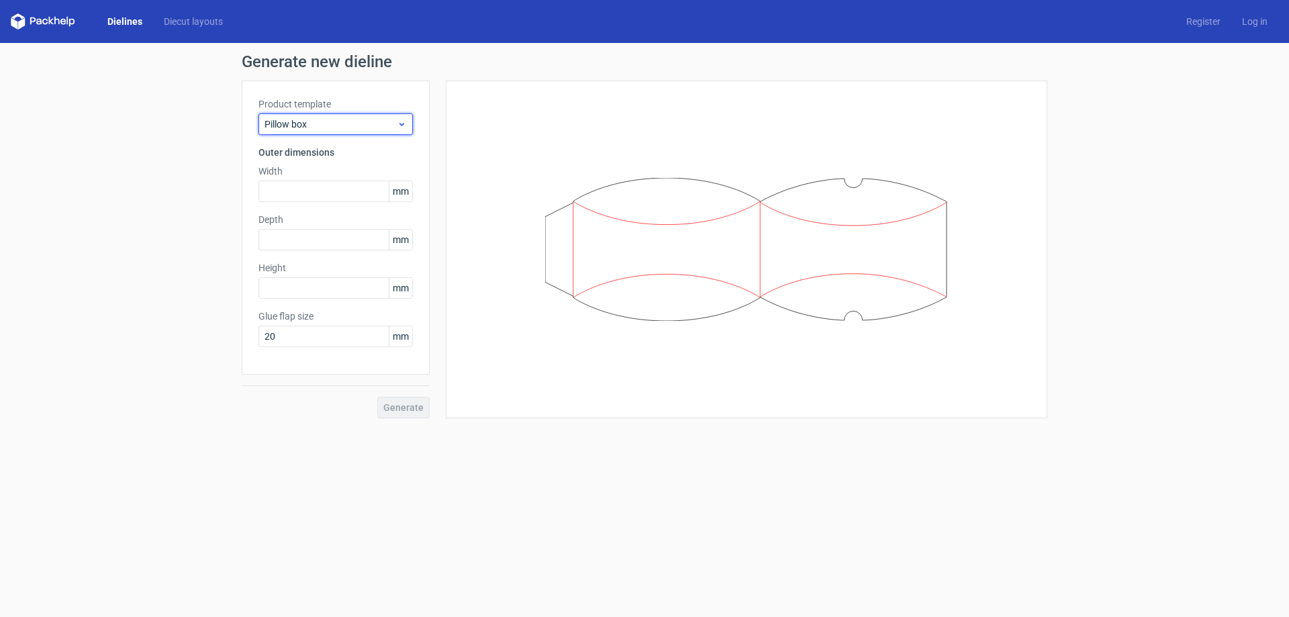
click at [368, 123] on span "Pillow box" at bounding box center [330, 123] width 132 height 13
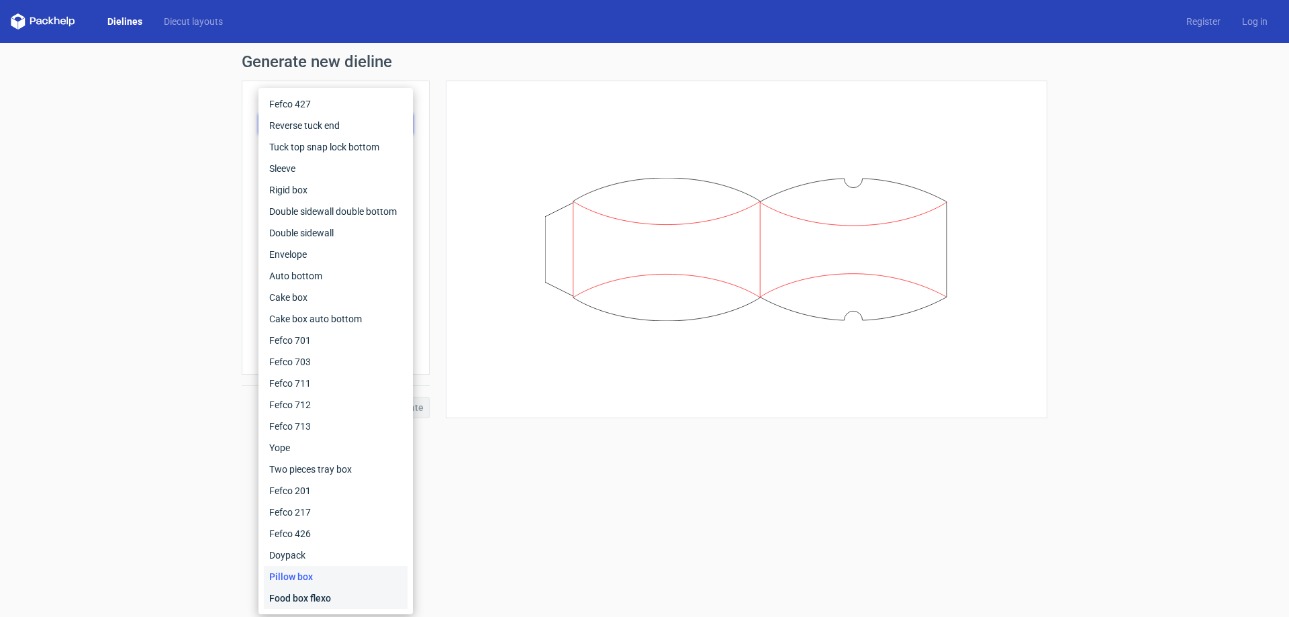
click at [344, 595] on div "Food box flexo" at bounding box center [336, 597] width 144 height 21
